Goal: Task Accomplishment & Management: Use online tool/utility

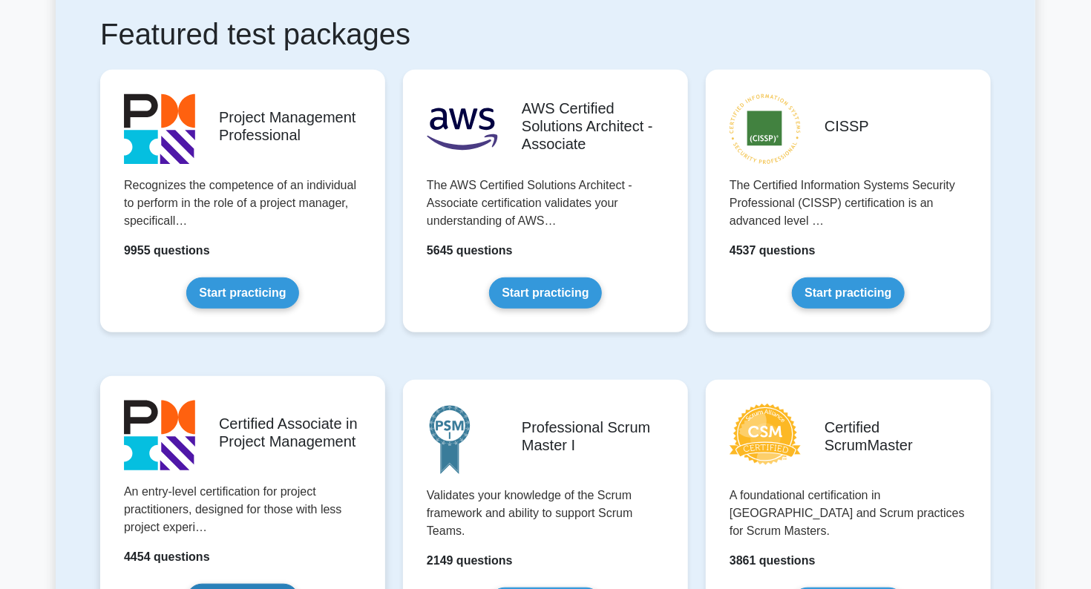
scroll to position [148, 0]
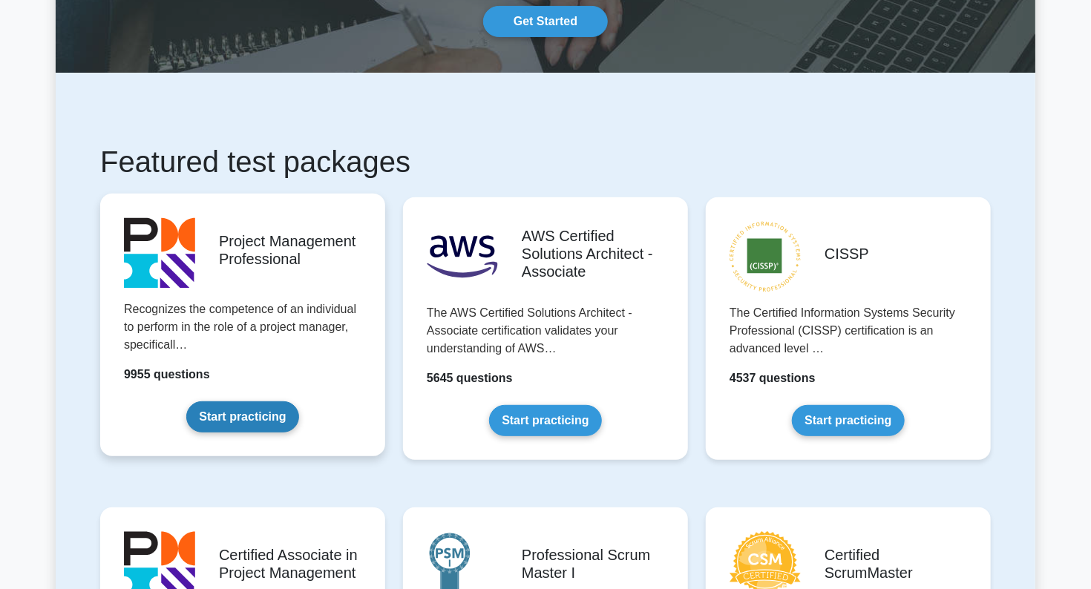
click at [229, 420] on link "Start practicing" at bounding box center [242, 416] width 112 height 31
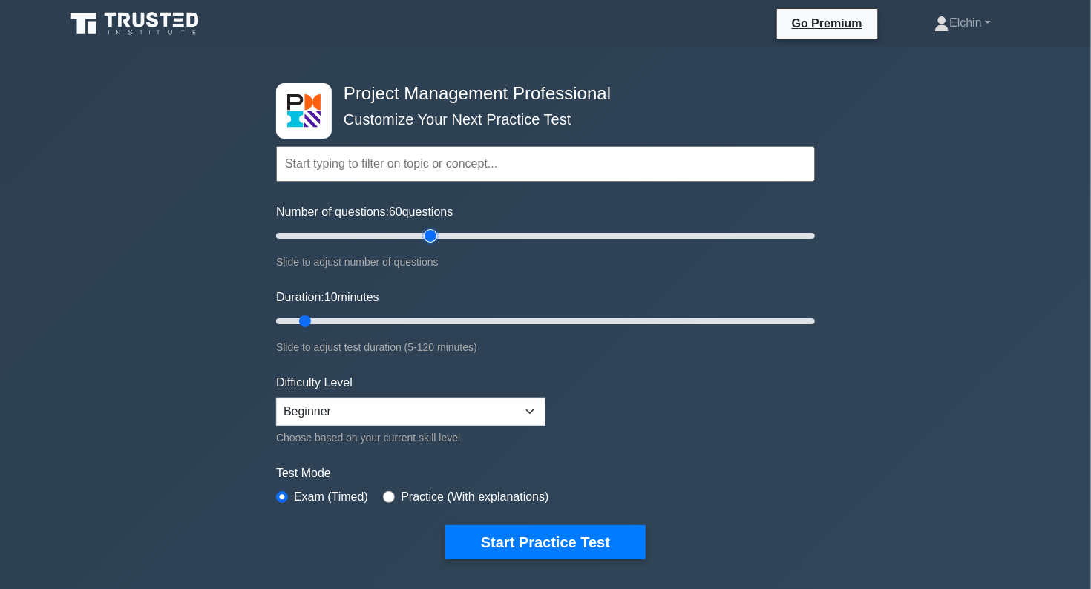
drag, startPoint x: 380, startPoint y: 240, endPoint x: 434, endPoint y: 240, distance: 54.2
type input "60"
click at [434, 240] on input "Number of questions: 60 questions" at bounding box center [545, 236] width 539 height 18
drag, startPoint x: 307, startPoint y: 321, endPoint x: 434, endPoint y: 321, distance: 126.9
type input "40"
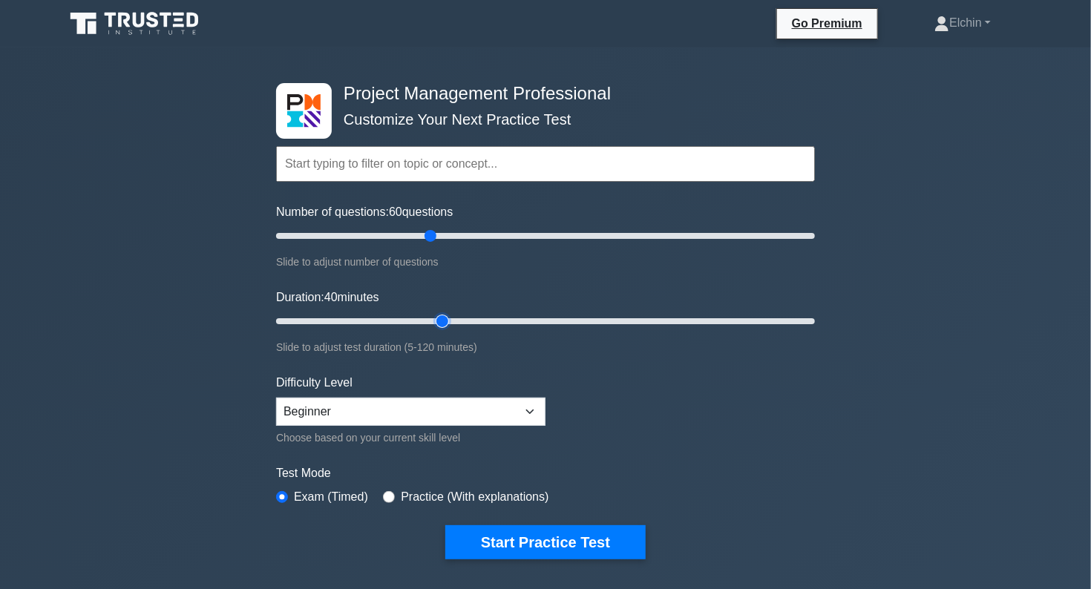
click at [434, 321] on input "Duration: 40 minutes" at bounding box center [545, 321] width 539 height 18
click at [384, 418] on select "Beginner Intermediate Expert" at bounding box center [410, 412] width 269 height 28
click at [686, 439] on form "Topics Scope Management Time Management Cost Management Quality Management Risk…" at bounding box center [545, 330] width 539 height 459
click at [560, 173] on input "text" at bounding box center [545, 164] width 539 height 36
click at [394, 169] on input "text" at bounding box center [545, 164] width 539 height 36
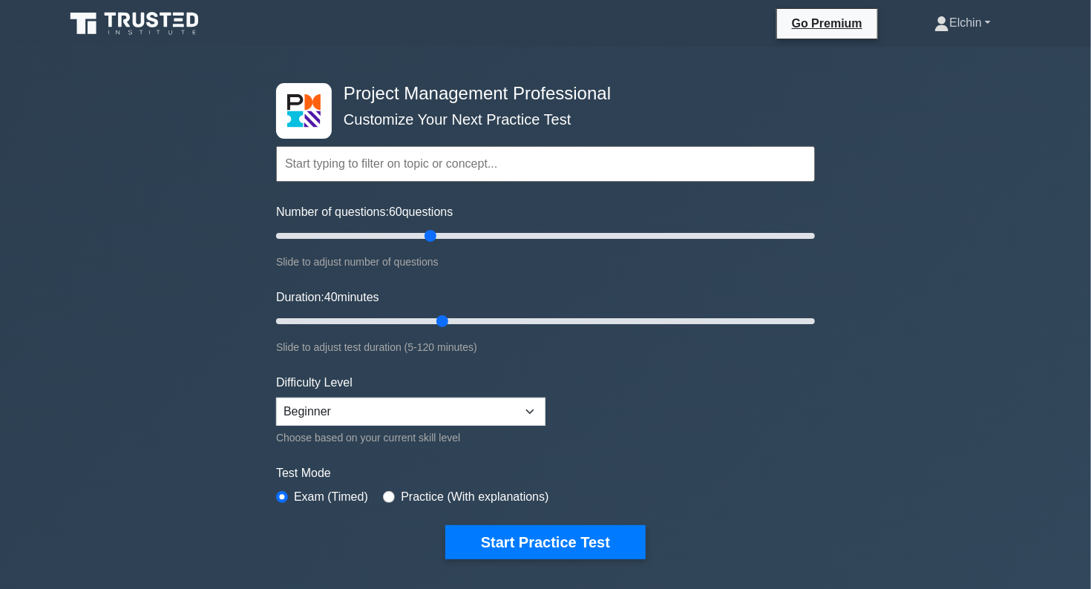
click at [985, 19] on link "Elchin" at bounding box center [963, 23] width 128 height 30
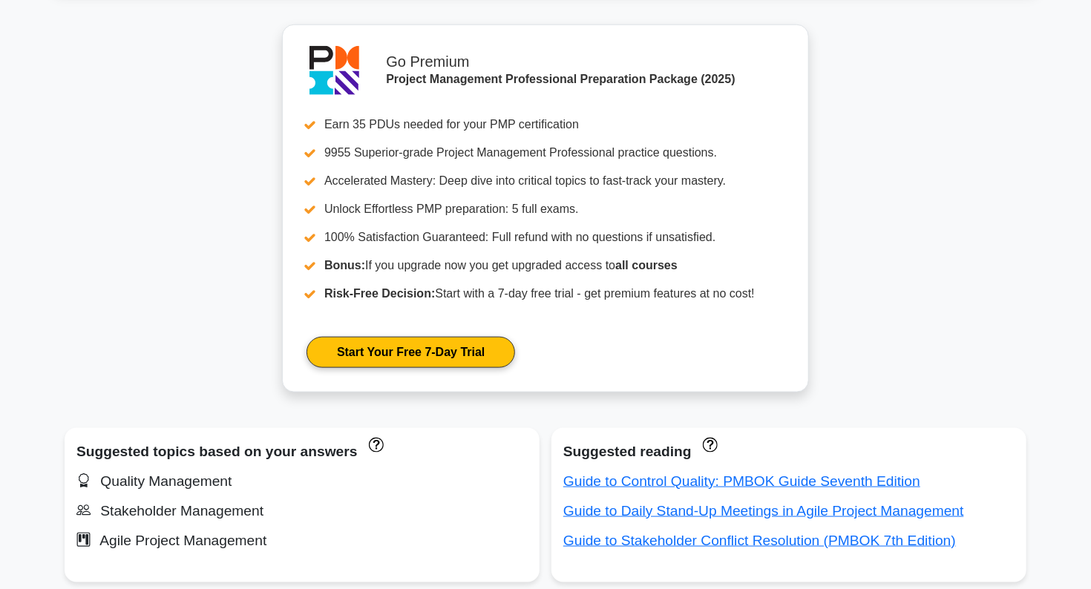
scroll to position [659, 0]
